Goal: Information Seeking & Learning: Learn about a topic

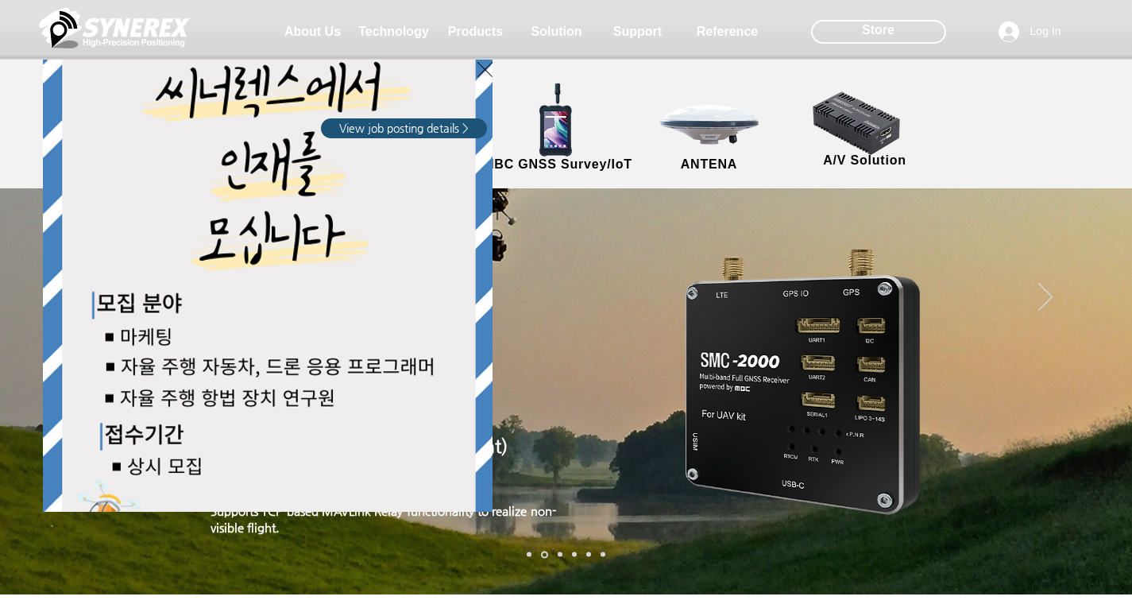
click at [811, 223] on div "LimX Dinamics" at bounding box center [566, 304] width 1132 height 608
click at [811, 234] on div "LimX Dinamics" at bounding box center [566, 304] width 1132 height 608
click at [811, 229] on div "LimX Dinamics" at bounding box center [566, 304] width 1132 height 608
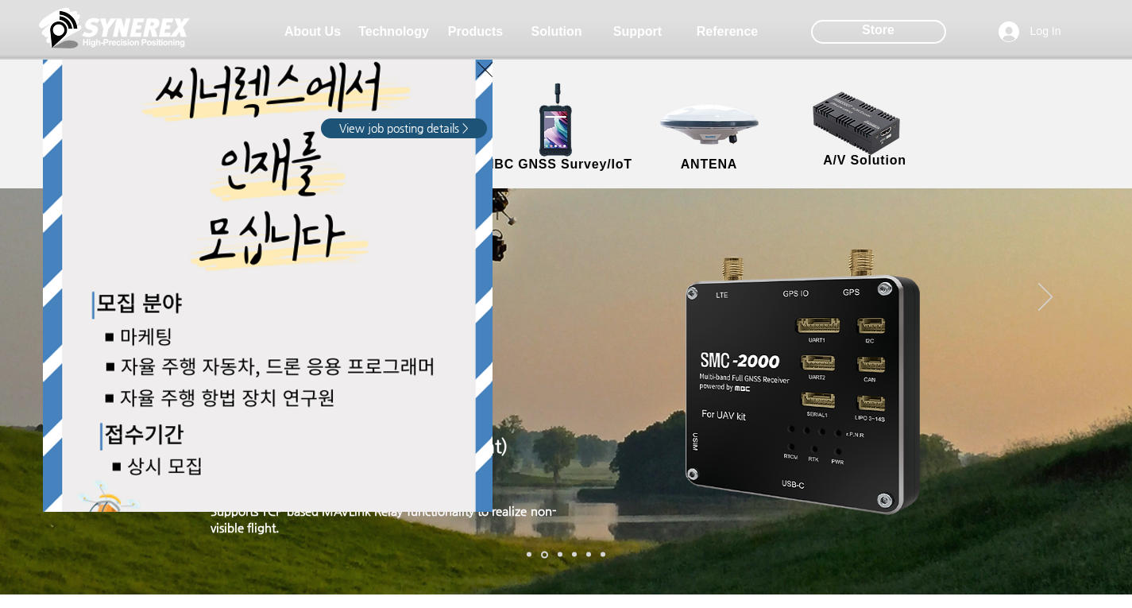
click at [811, 229] on div "LimX Dinamics" at bounding box center [566, 304] width 1132 height 608
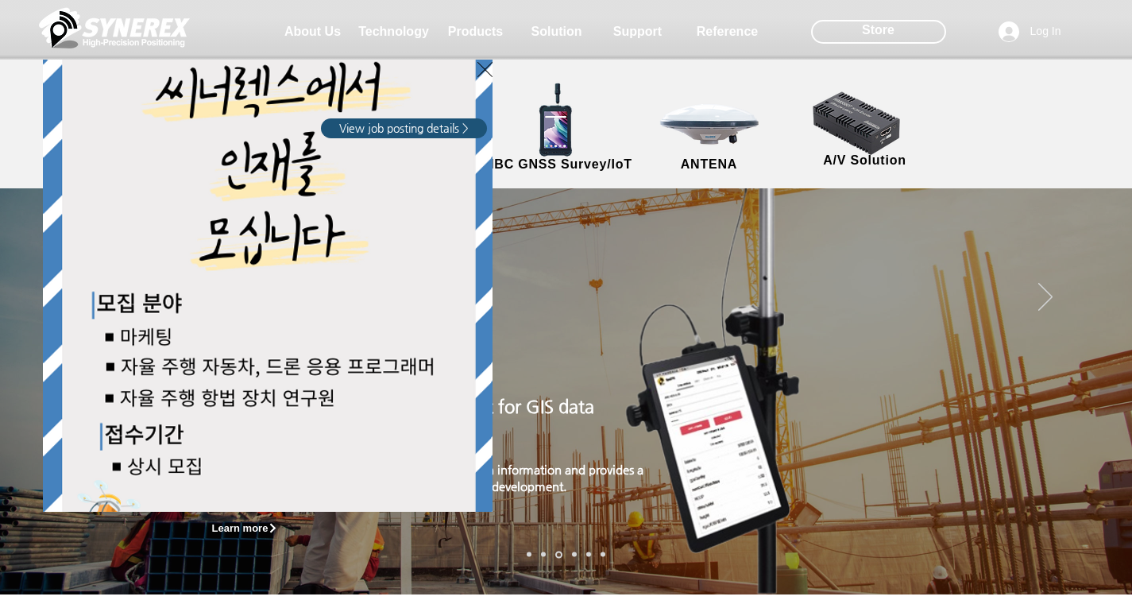
click at [811, 571] on div "LimX Dinamics" at bounding box center [566, 304] width 1132 height 608
click at [384, 122] on span "View job posting details >" at bounding box center [403, 129] width 129 height 16
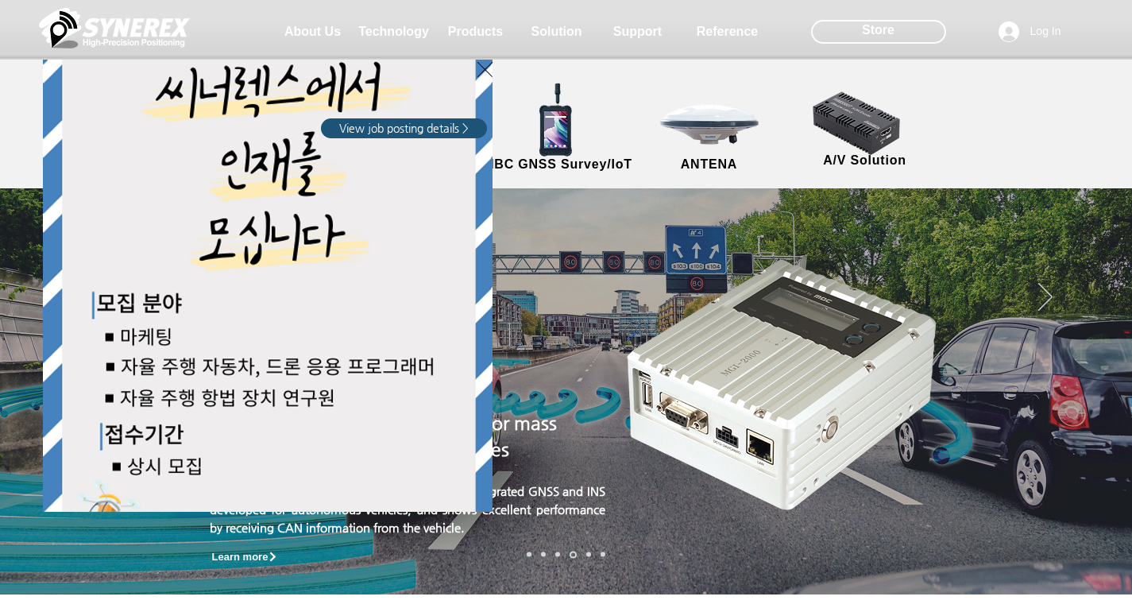
click at [547, 194] on div "LimX Dinamics" at bounding box center [566, 304] width 1132 height 608
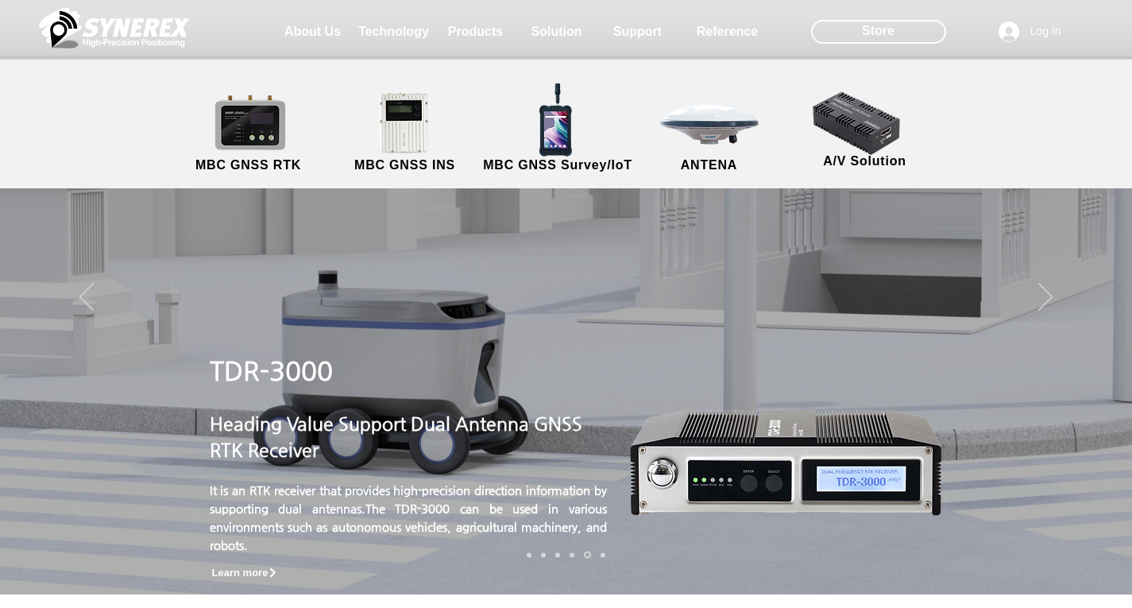
drag, startPoint x: 266, startPoint y: 167, endPoint x: 296, endPoint y: 175, distance: 31.2
click at [296, 175] on div at bounding box center [566, 94] width 1132 height 188
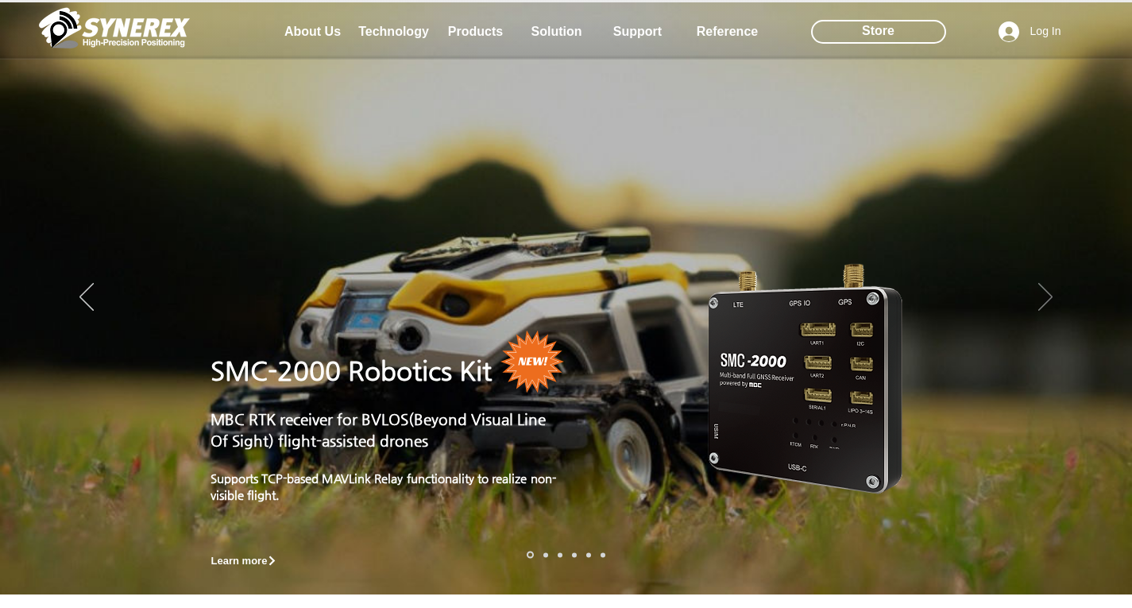
click at [811, 294] on icon "Next" at bounding box center [1045, 297] width 14 height 28
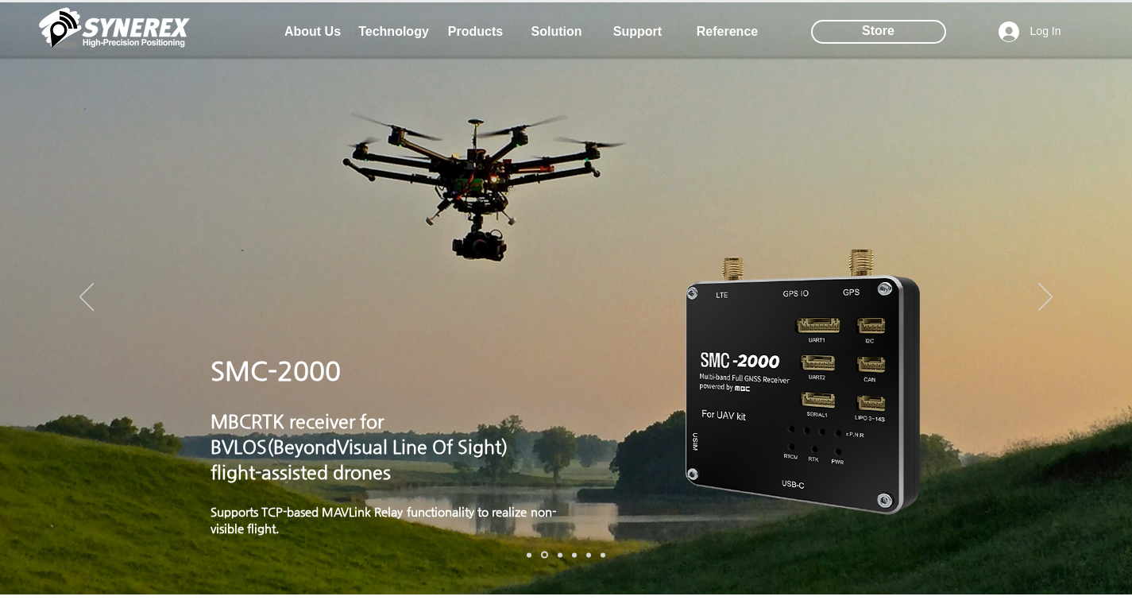
click at [811, 365] on img "Slideshow" at bounding box center [803, 382] width 234 height 266
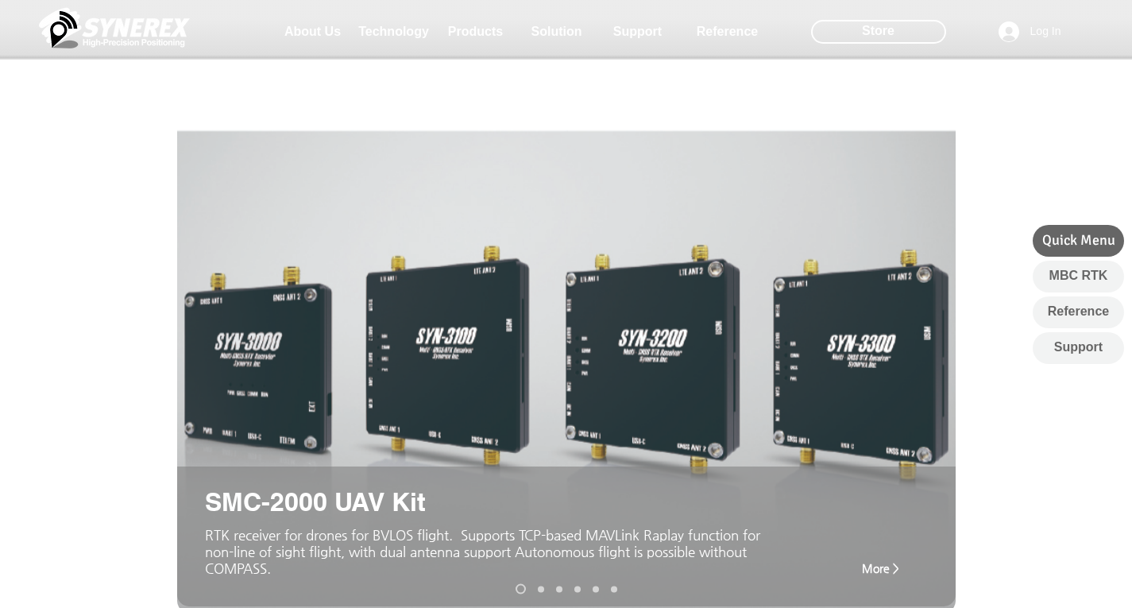
scroll to position [114, 0]
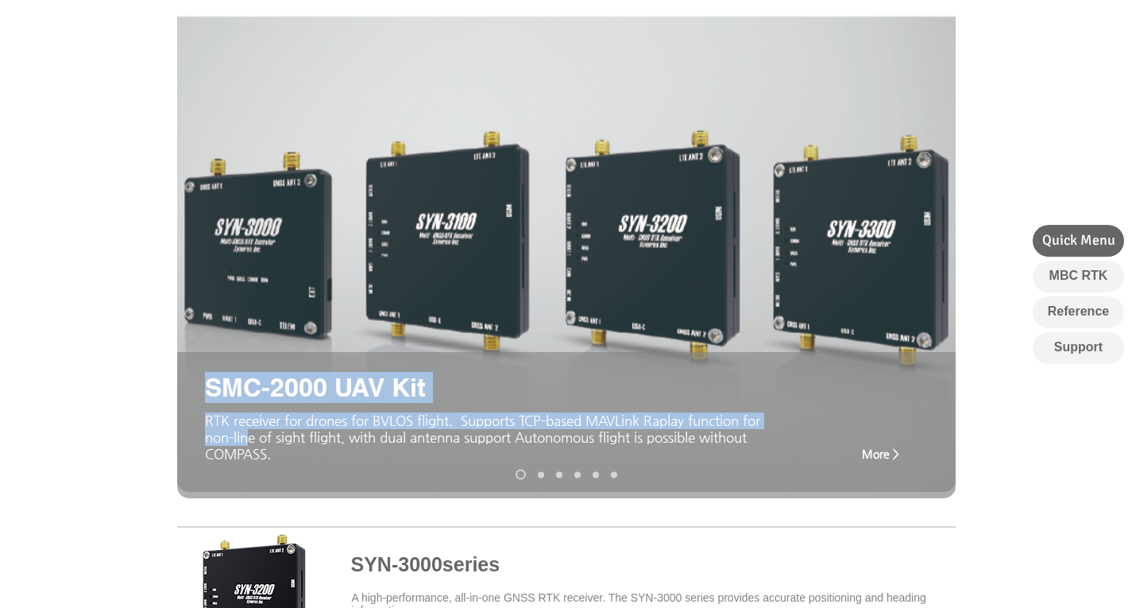
drag, startPoint x: 203, startPoint y: 437, endPoint x: 269, endPoint y: 438, distance: 65.9
click at [269, 438] on div "SMC-2000 UAV Kit ​RTK receiver for drones for BVLOS flight. Supports TCP-based …" at bounding box center [566, 422] width 779 height 140
click at [269, 438] on span "​RTK receiver for drones for BVLOS flight. Supports TCP-based MAVLink Raplay fu…" at bounding box center [482, 436] width 555 height 49
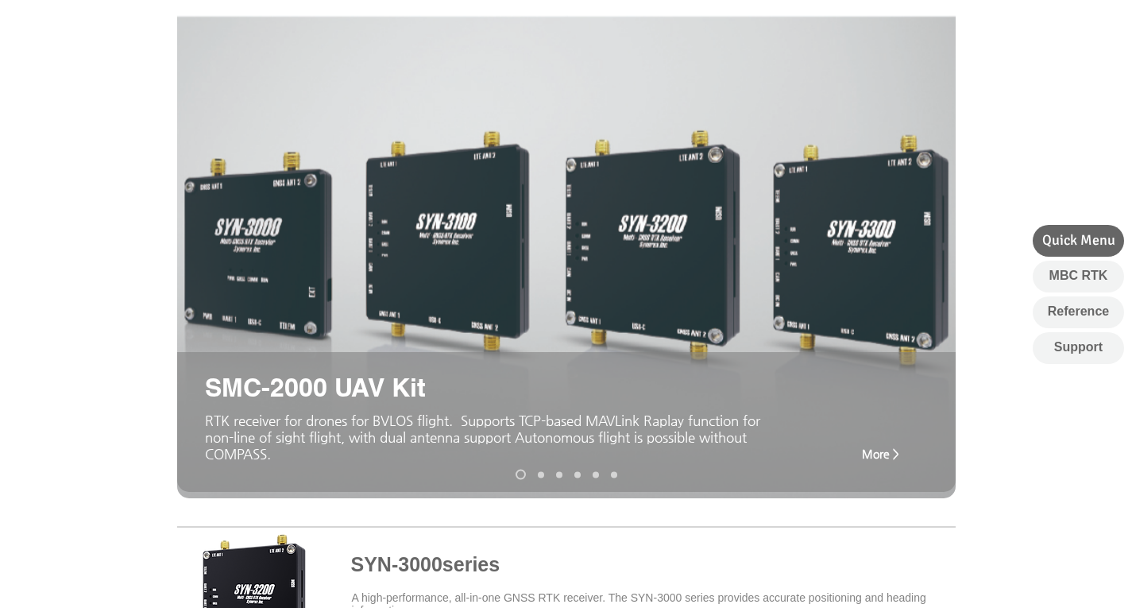
click at [207, 428] on span "​RTK receiver for drones for BVLOS flight. Supports TCP-based MAVLink Raplay fu…" at bounding box center [482, 436] width 555 height 49
click at [393, 435] on span "​RTK receiver for drones for BVLOS flight. Supports TCP-based MAVLink Raplay fu…" at bounding box center [482, 436] width 555 height 49
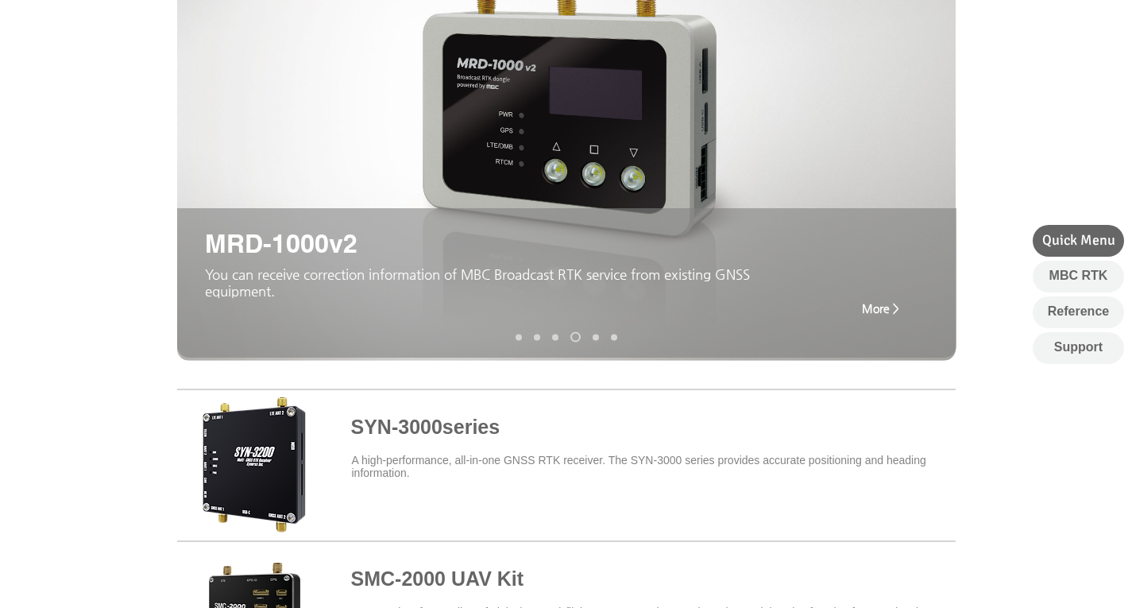
scroll to position [253, 0]
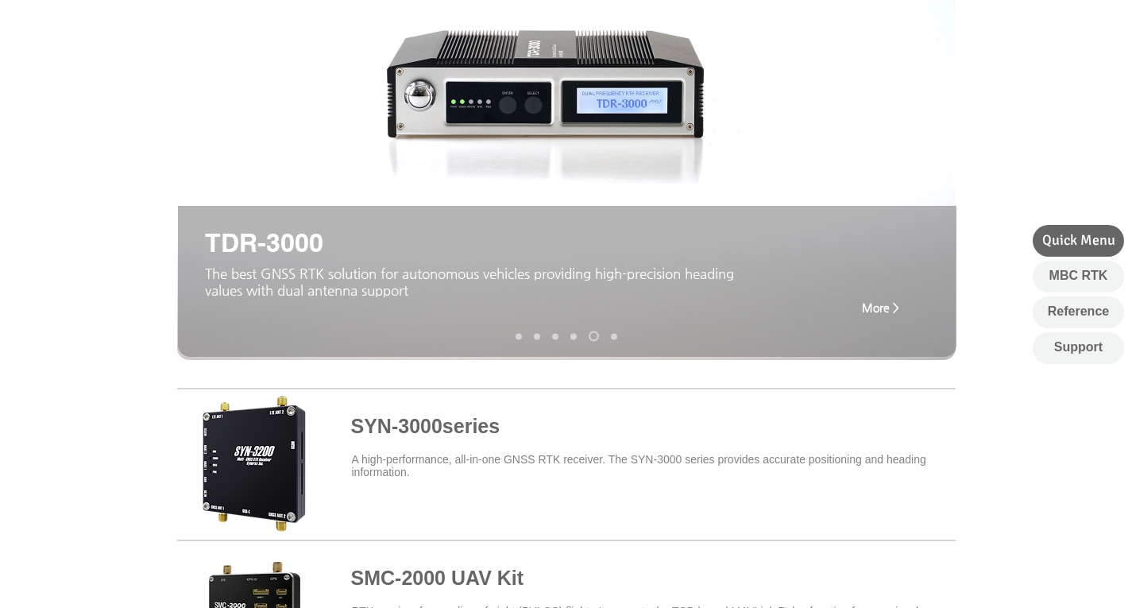
click at [574, 333] on link "MRD-1000v2" at bounding box center [573, 336] width 6 height 6
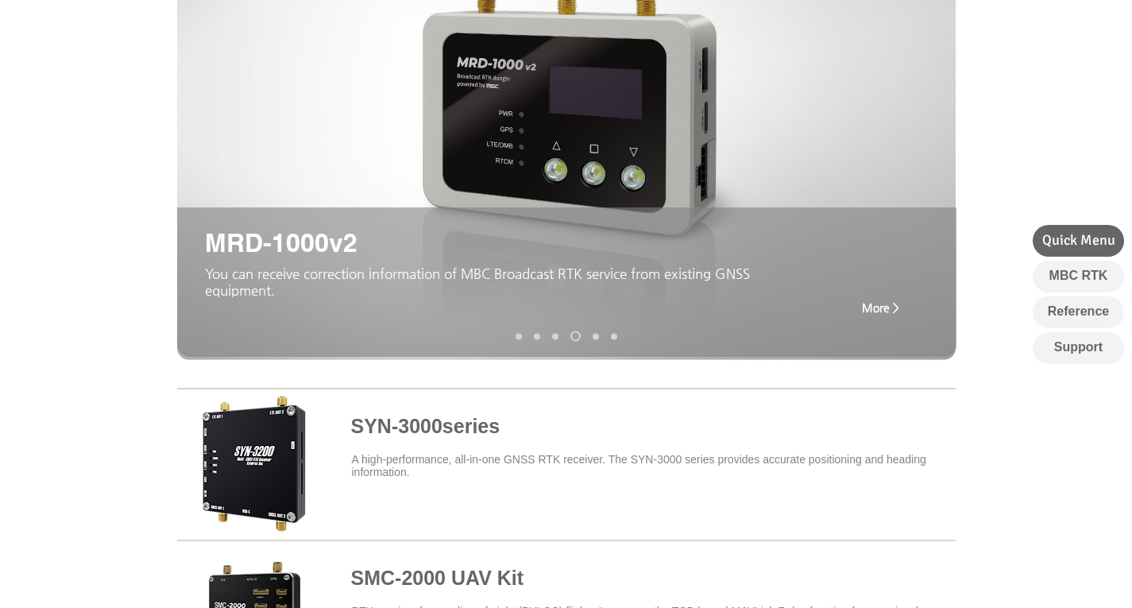
scroll to position [108, 0]
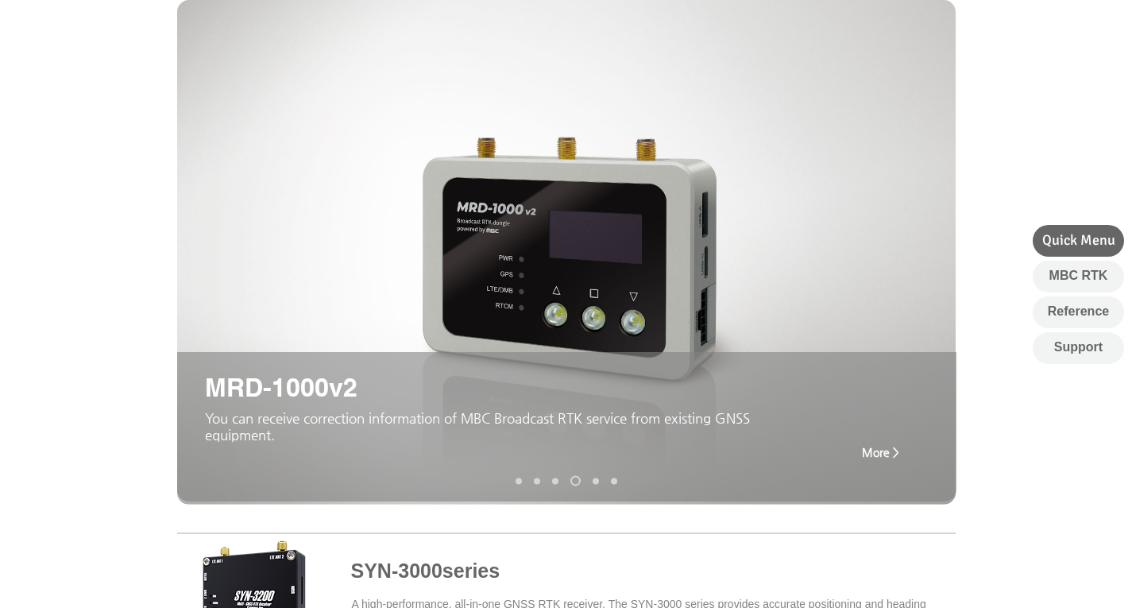
click at [571, 427] on span "​You can receive correction information of MBC Broadcast RTK service from exist…" at bounding box center [477, 426] width 545 height 33
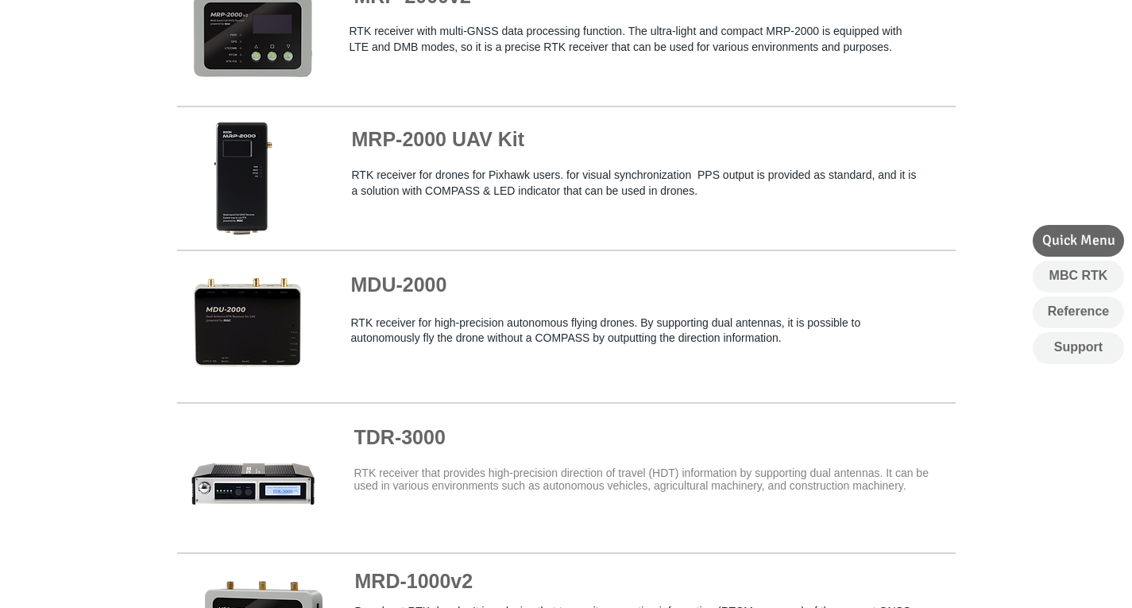
scroll to position [1807, 0]
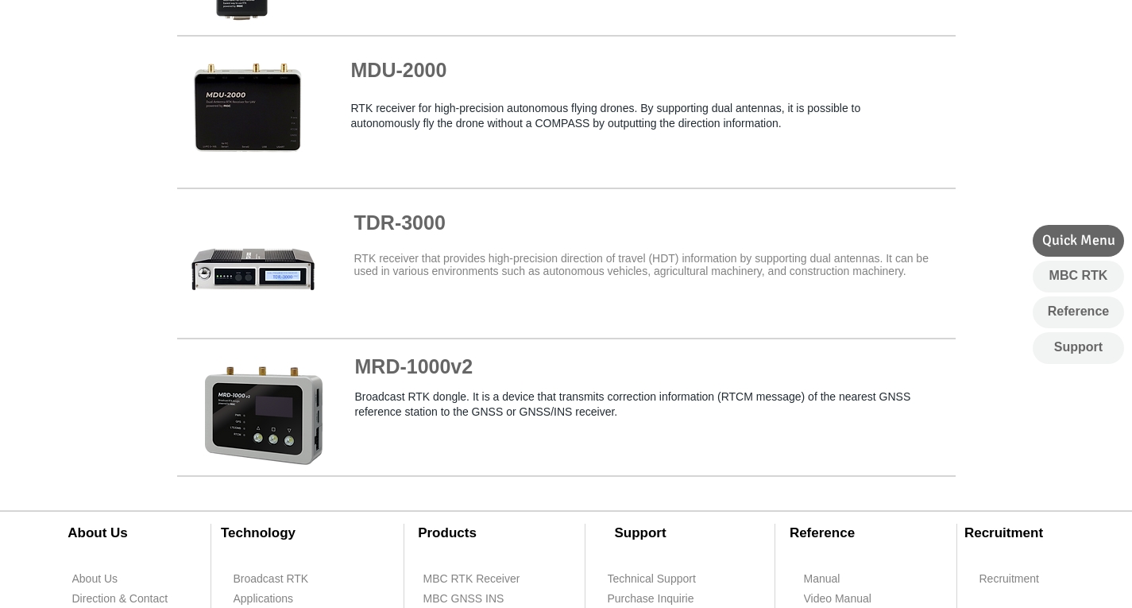
drag, startPoint x: 400, startPoint y: 384, endPoint x: 421, endPoint y: 393, distance: 22.8
click at [421, 393] on span at bounding box center [566, 411] width 779 height 127
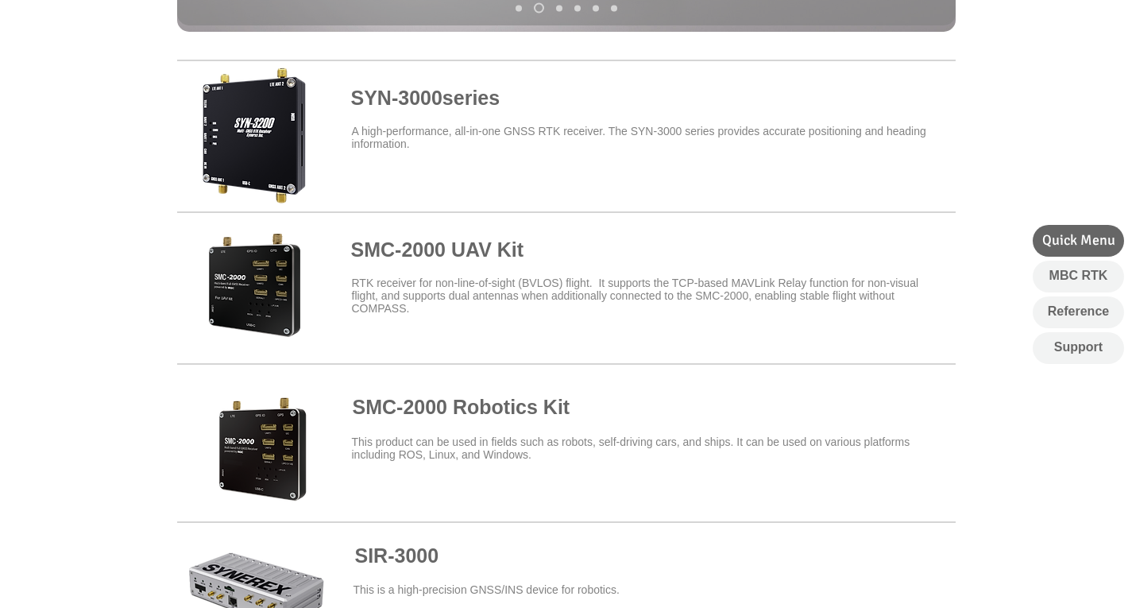
scroll to position [442, 0]
